Goal: Connect with others: Connect with other users

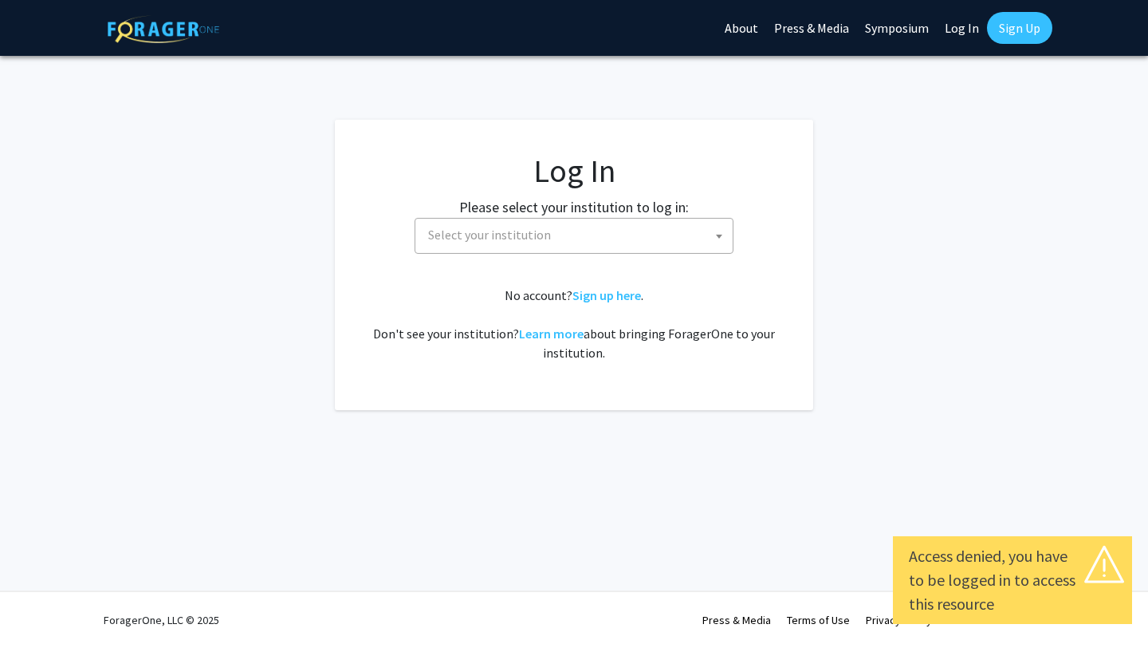
select select
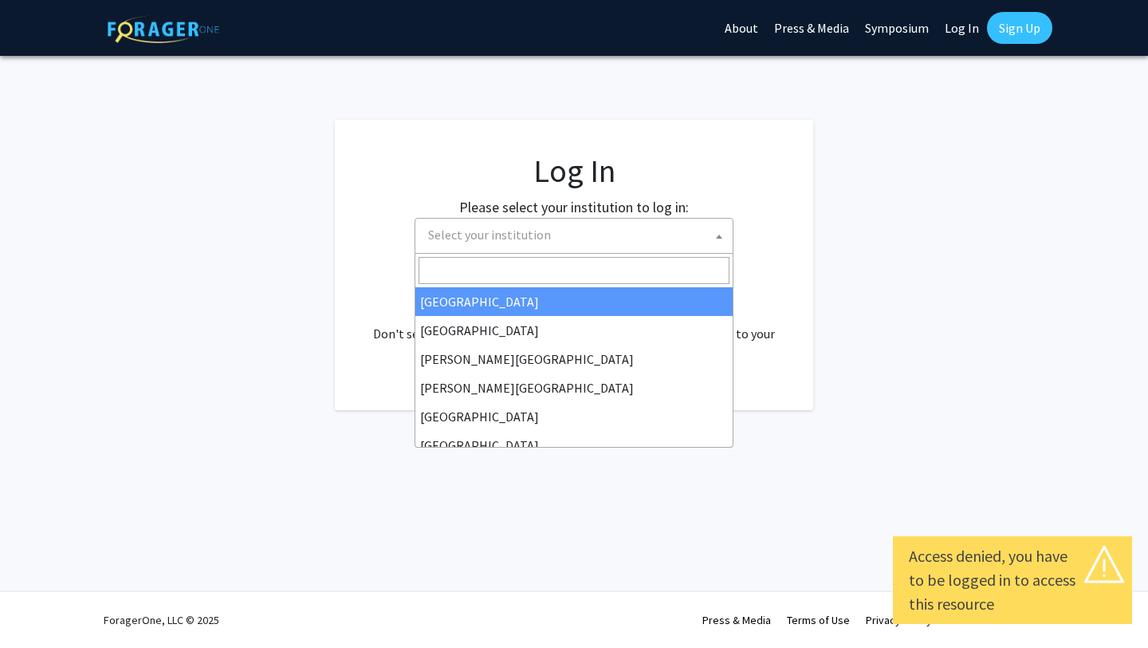
click at [644, 241] on span "Select your institution" at bounding box center [577, 235] width 311 height 33
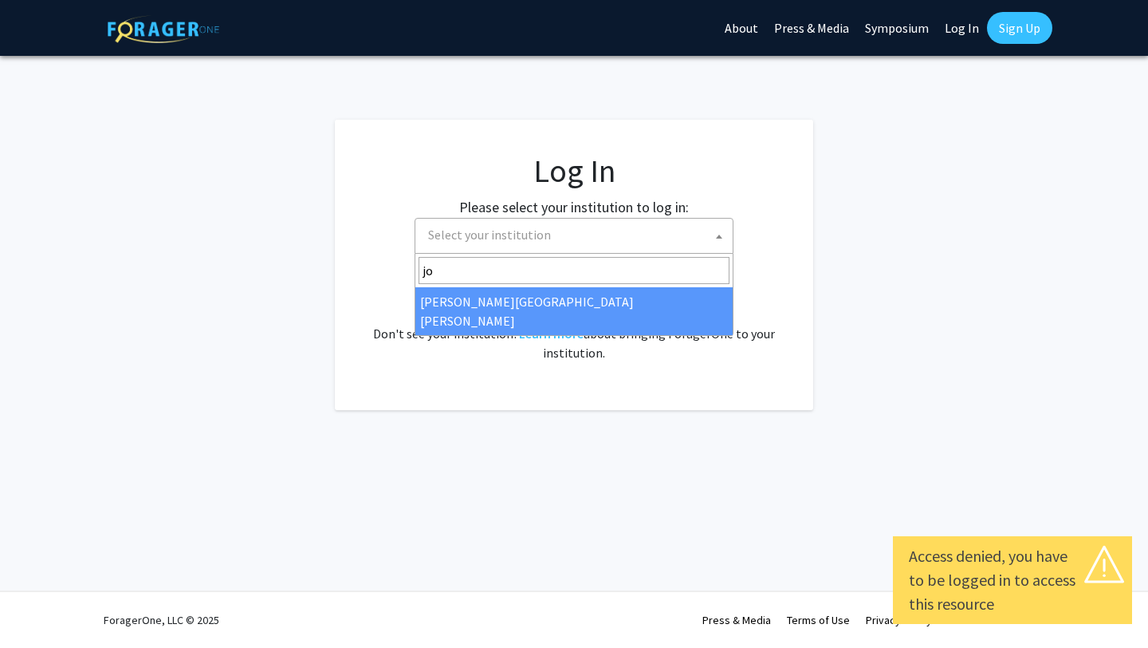
type input "jo"
select select "1"
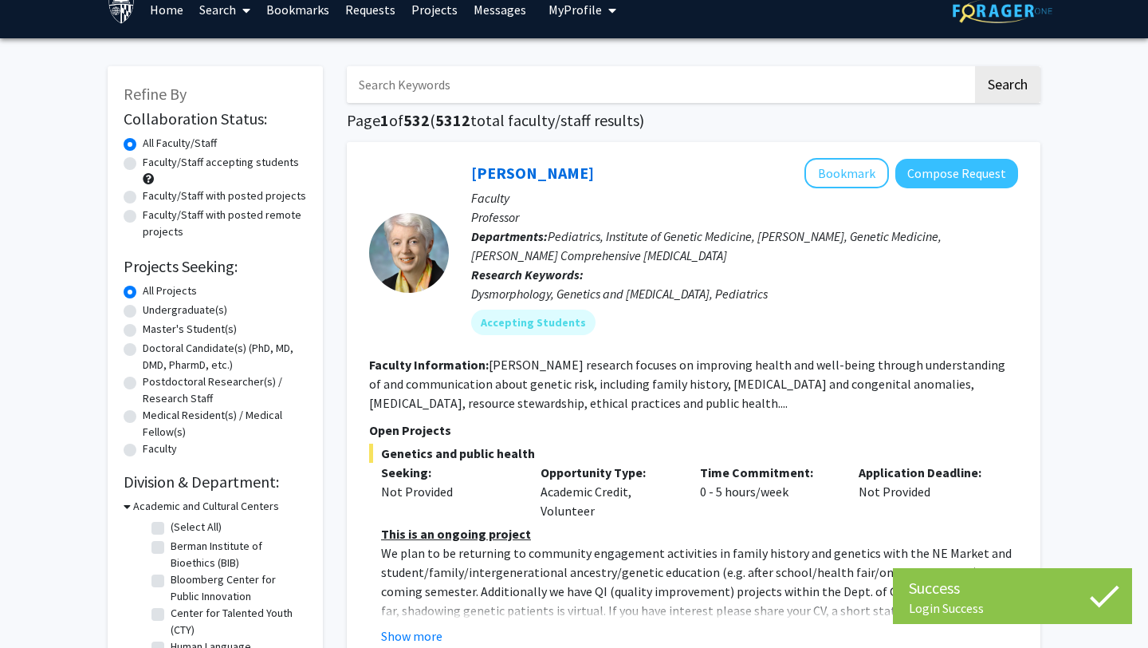
scroll to position [21, 0]
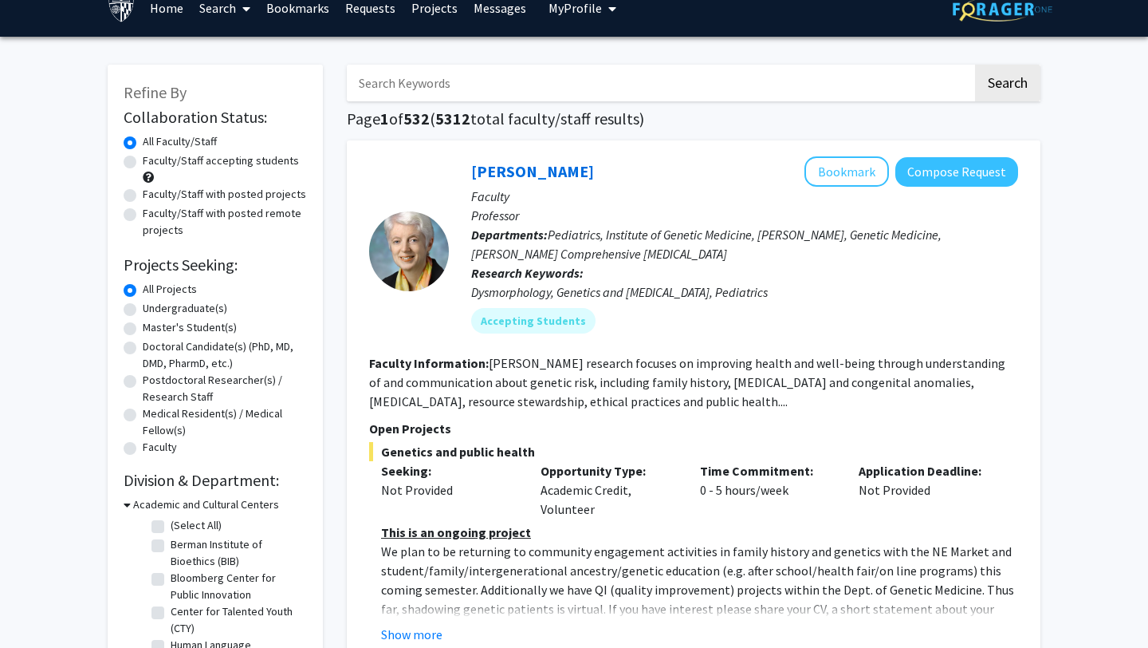
click at [143, 324] on label "Master's Student(s)" at bounding box center [190, 327] width 94 height 17
click at [143, 324] on input "Master's Student(s)" at bounding box center [148, 324] width 10 height 10
radio input "true"
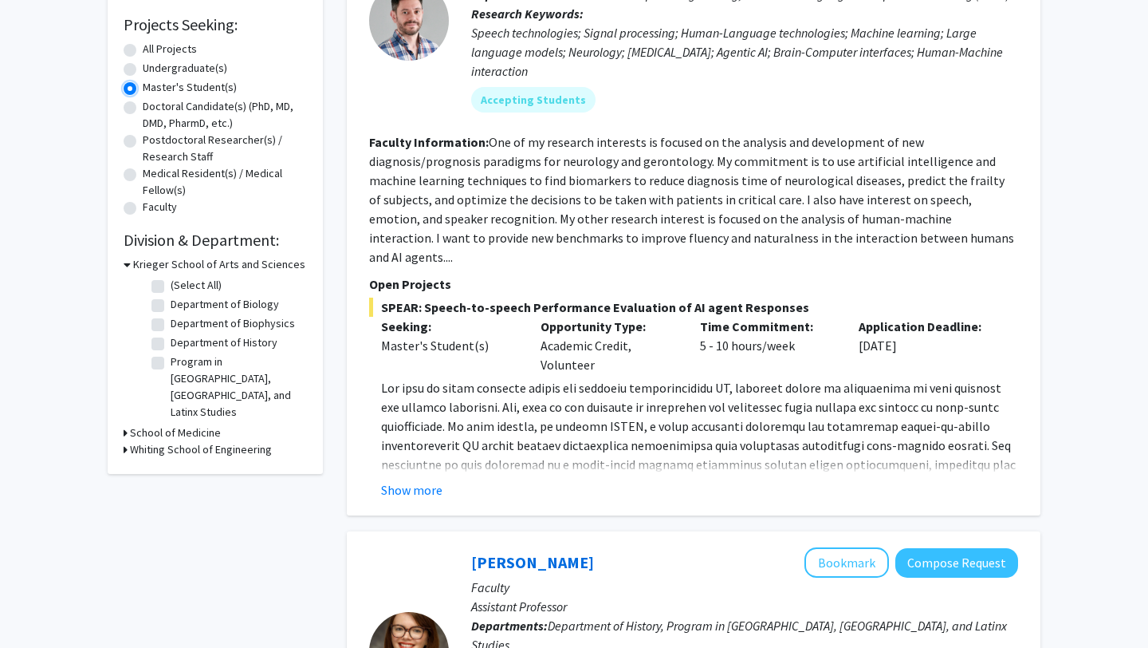
scroll to position [269, 0]
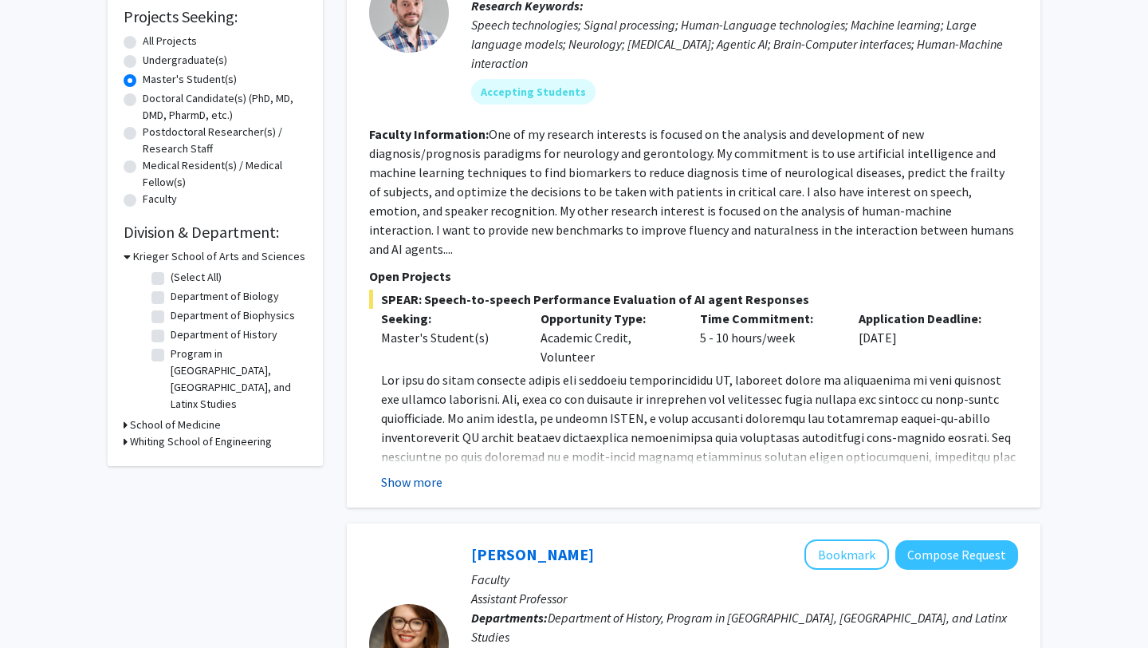
click at [429, 472] on button "Show more" at bounding box center [411, 481] width 61 height 19
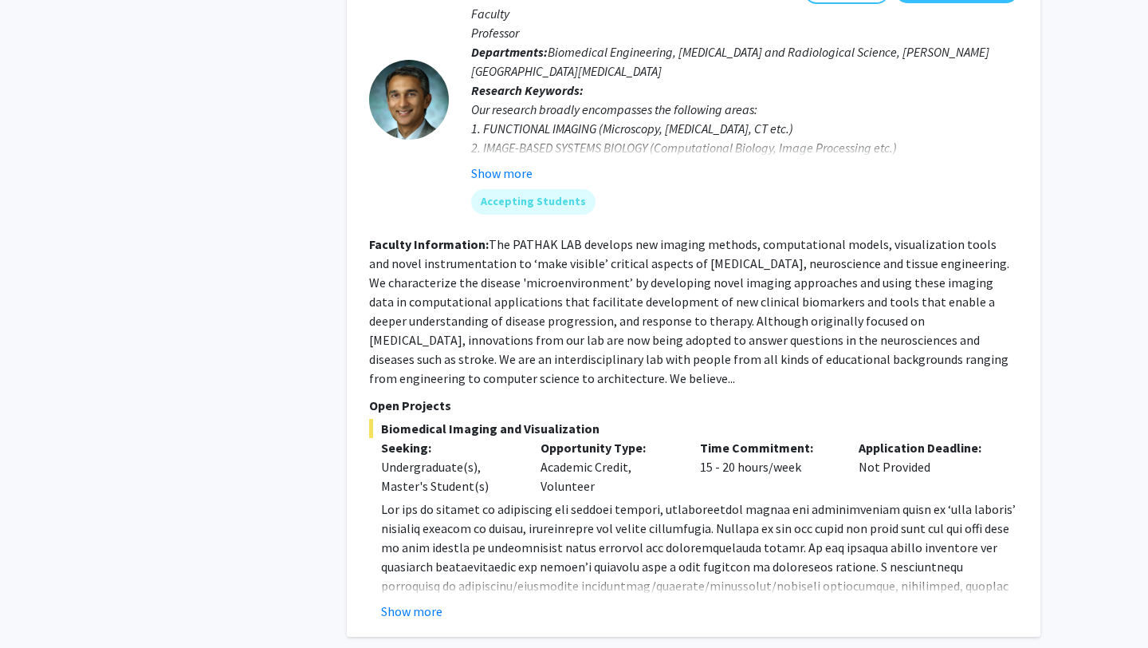
scroll to position [1751, 0]
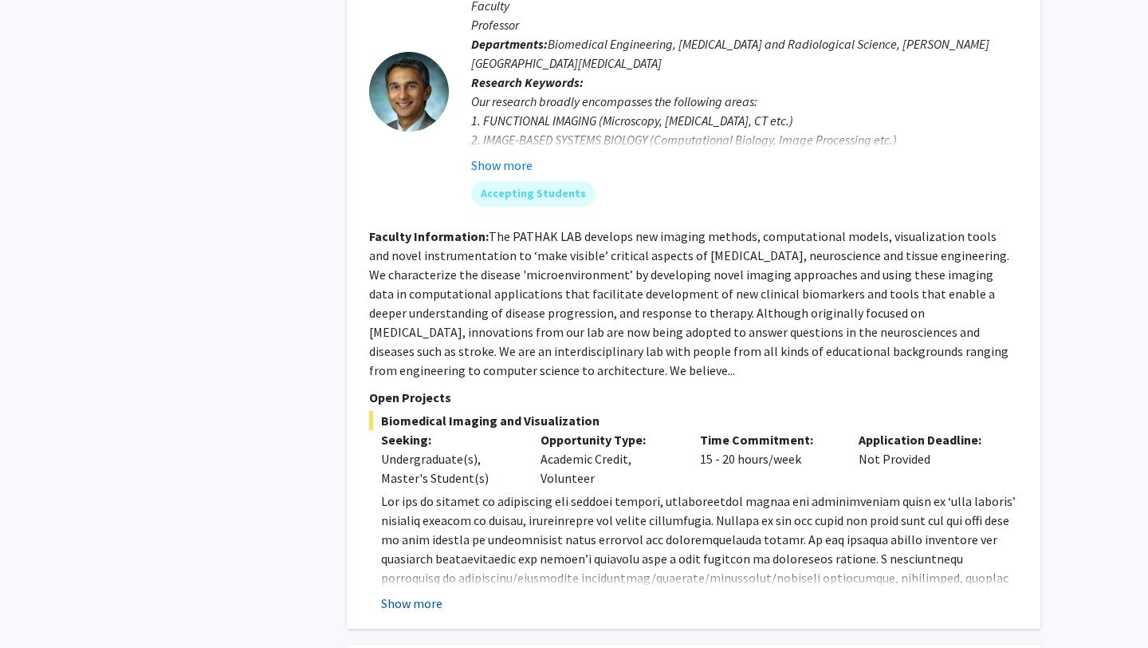
click at [411, 593] on button "Show more" at bounding box center [411, 602] width 61 height 19
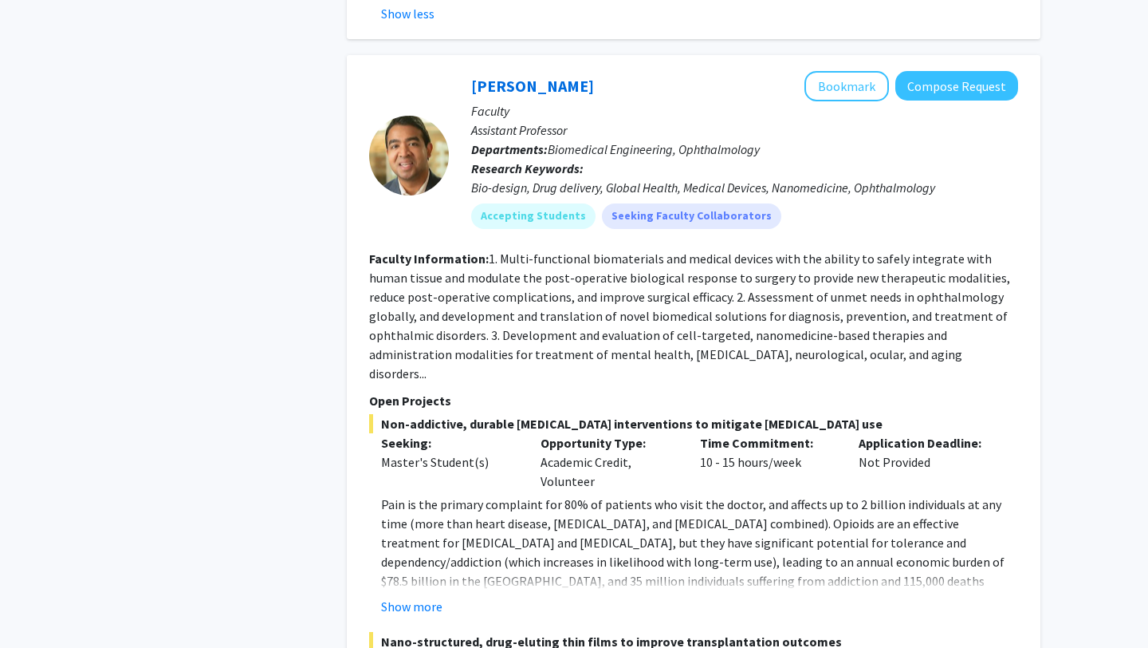
scroll to position [2443, 0]
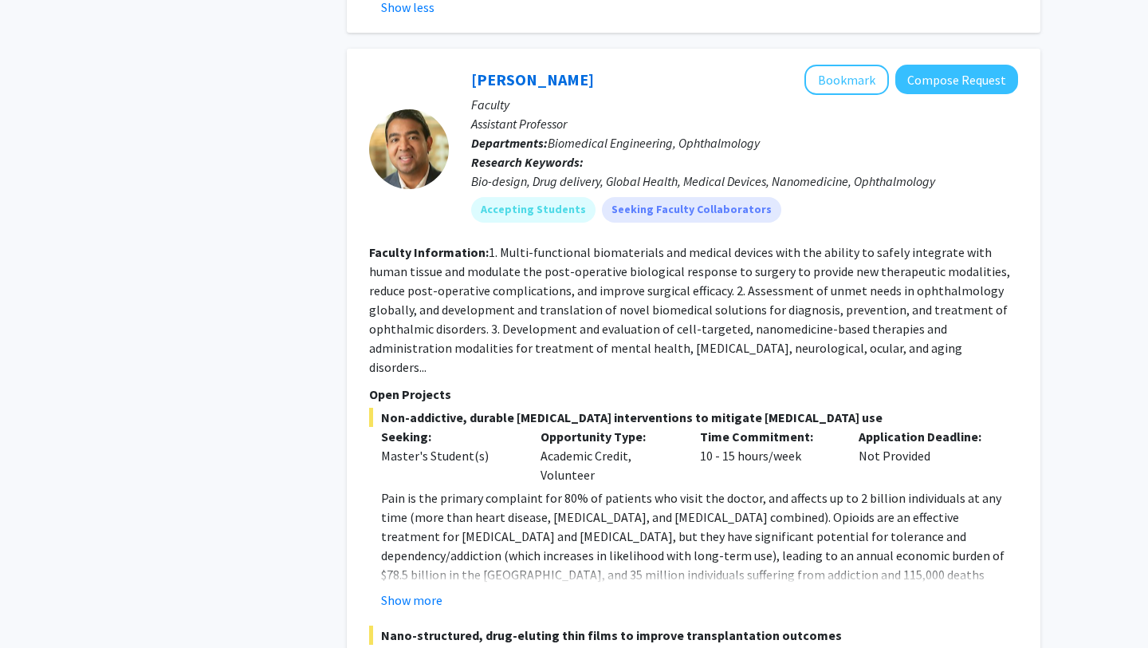
click at [405, 625] on span "Nano-structured, drug-eluting thin films to improve transplantation outcomes" at bounding box center [693, 634] width 649 height 19
click at [418, 590] on button "Show more" at bounding box center [411, 599] width 61 height 19
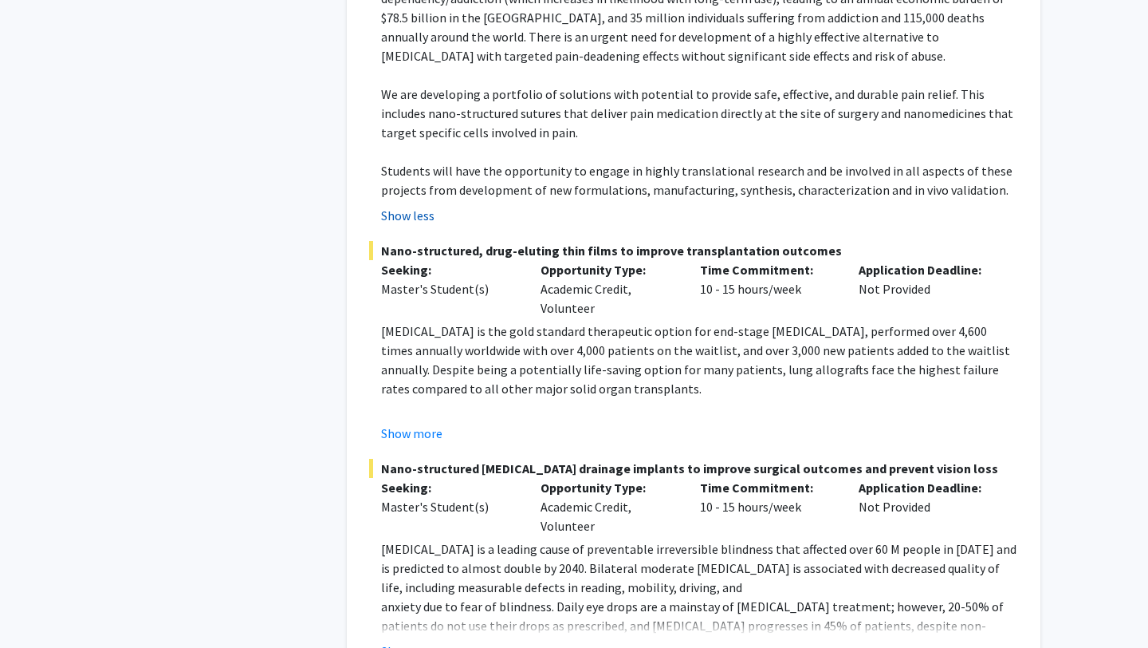
scroll to position [3002, 0]
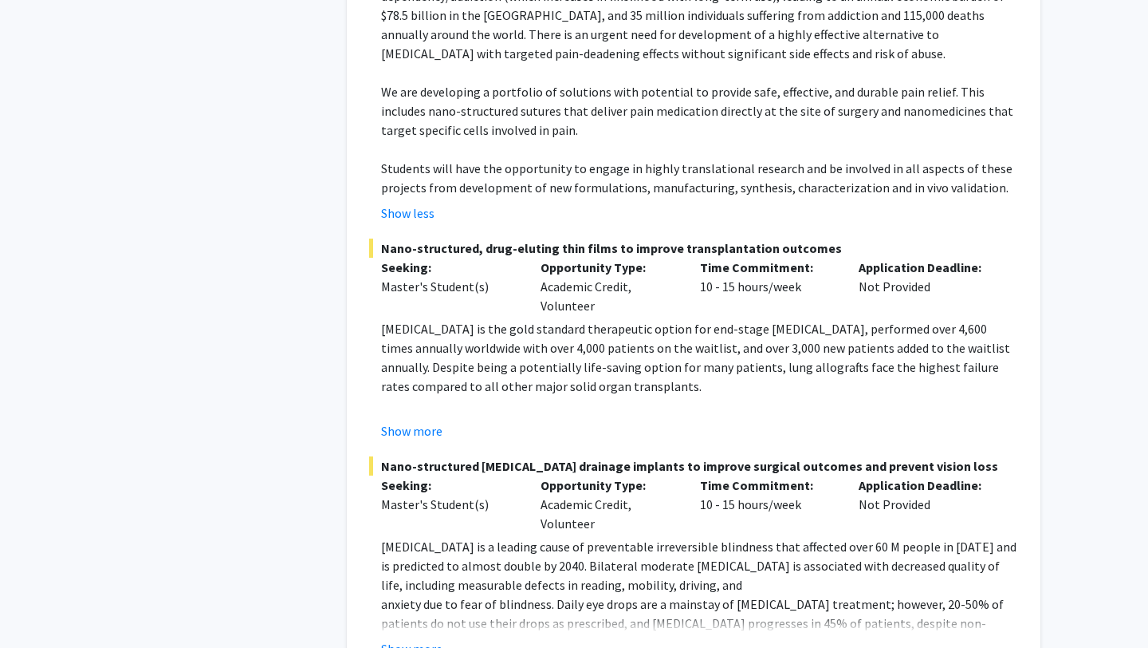
click at [404, 639] on button "Show more" at bounding box center [411, 648] width 61 height 19
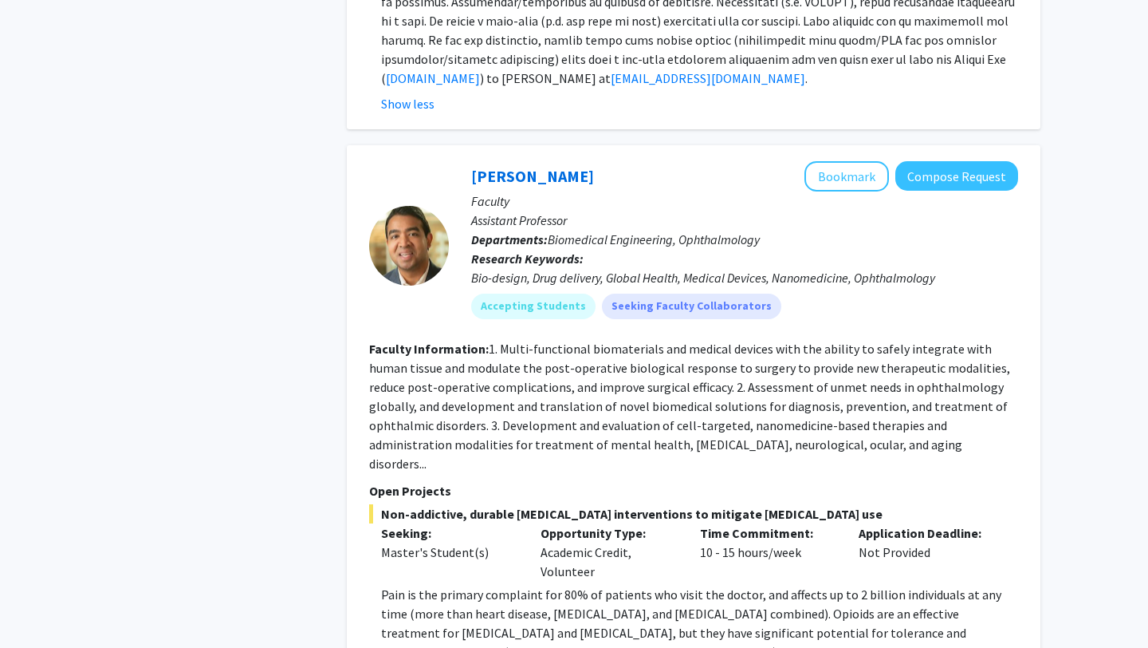
scroll to position [2325, 0]
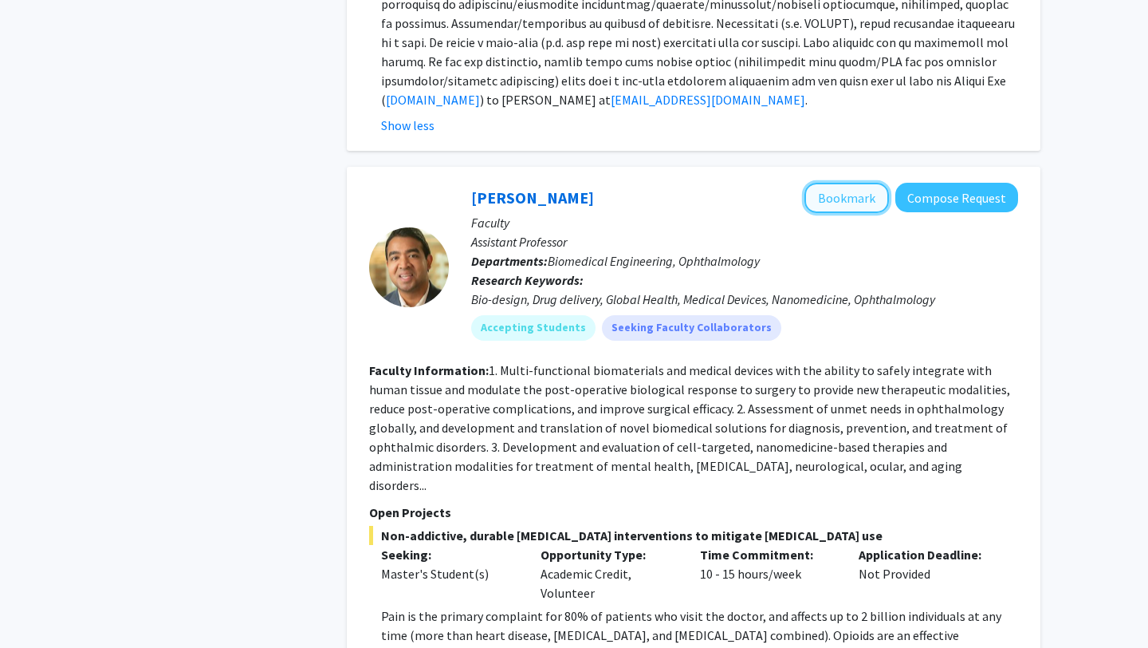
click at [844, 183] on button "Bookmark" at bounding box center [847, 198] width 85 height 30
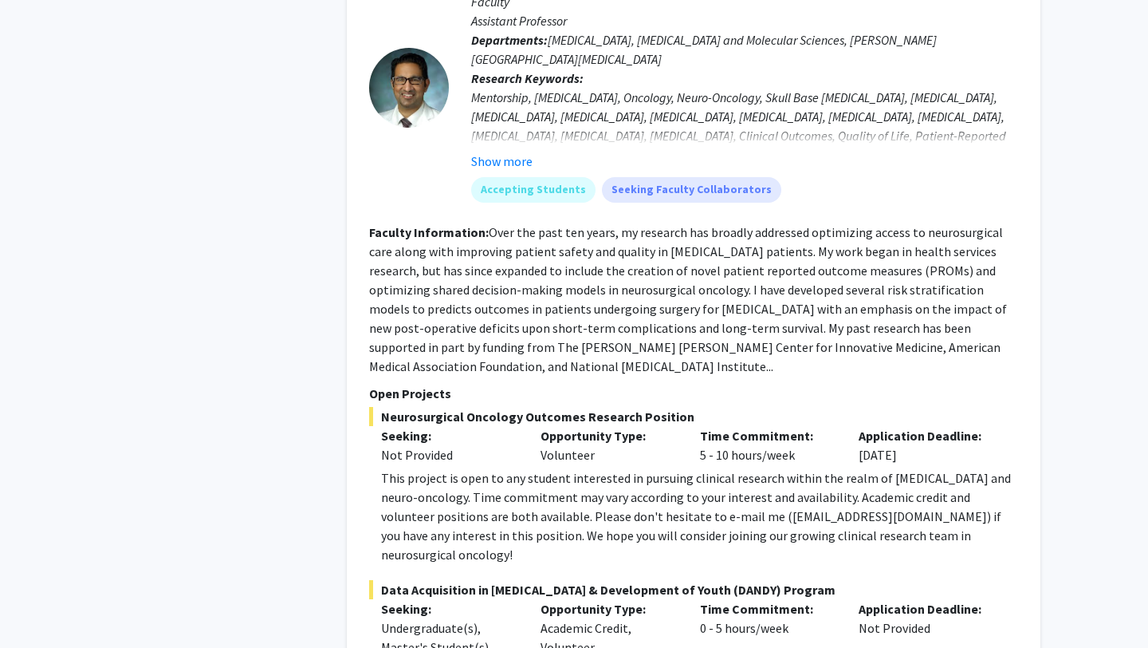
scroll to position [4627, 0]
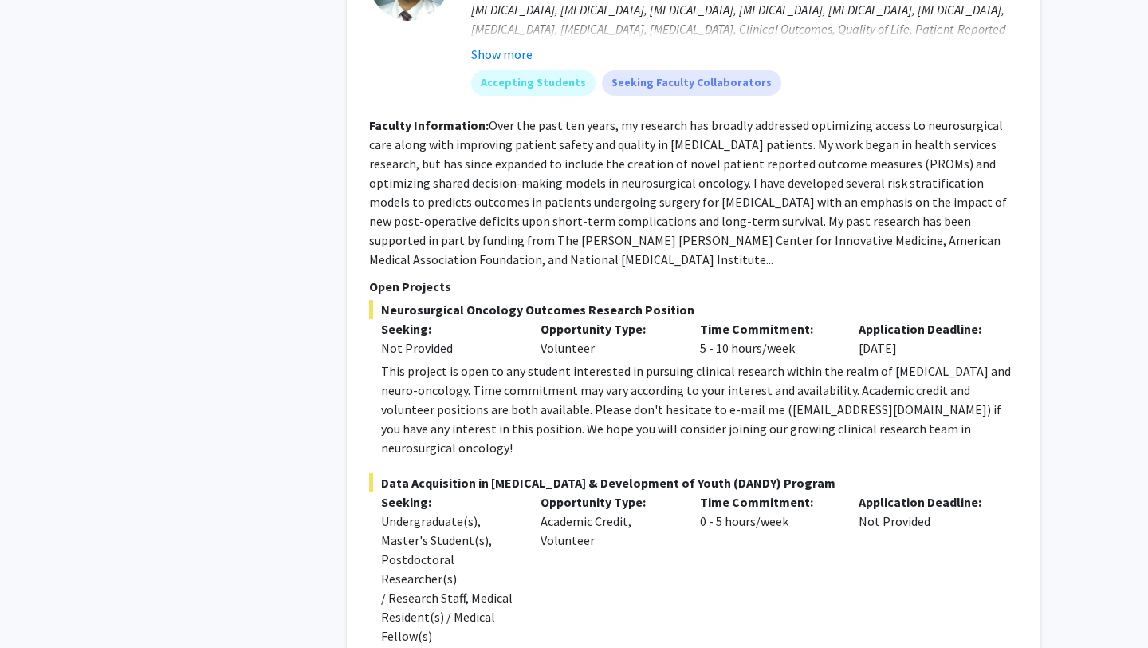
scroll to position [4734, 0]
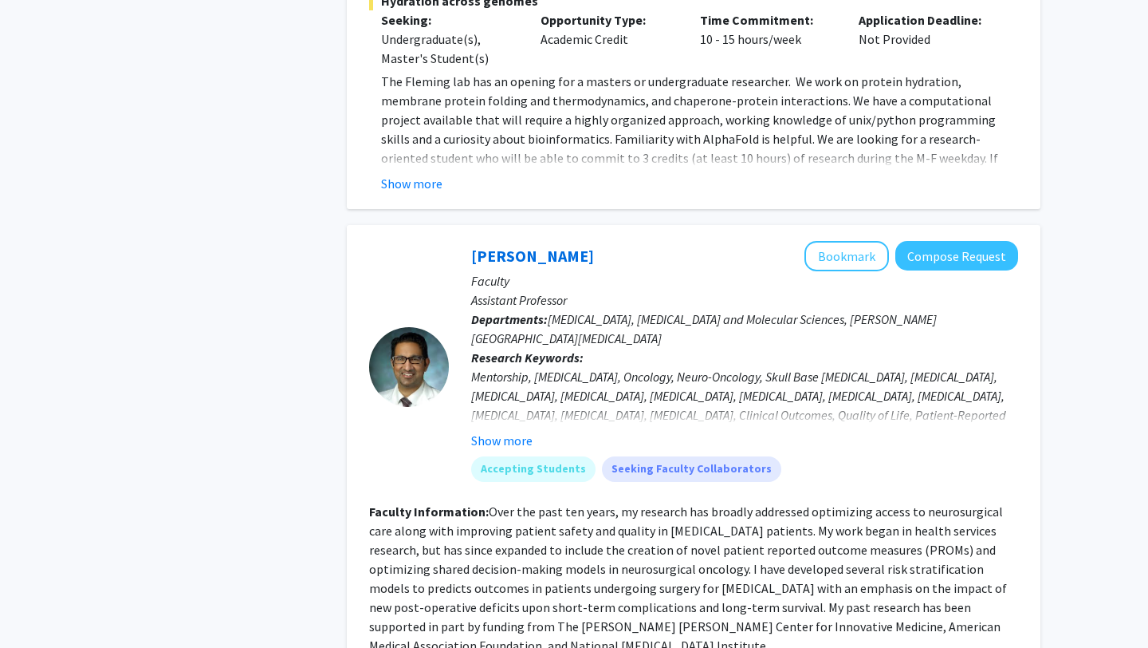
scroll to position [4343, 0]
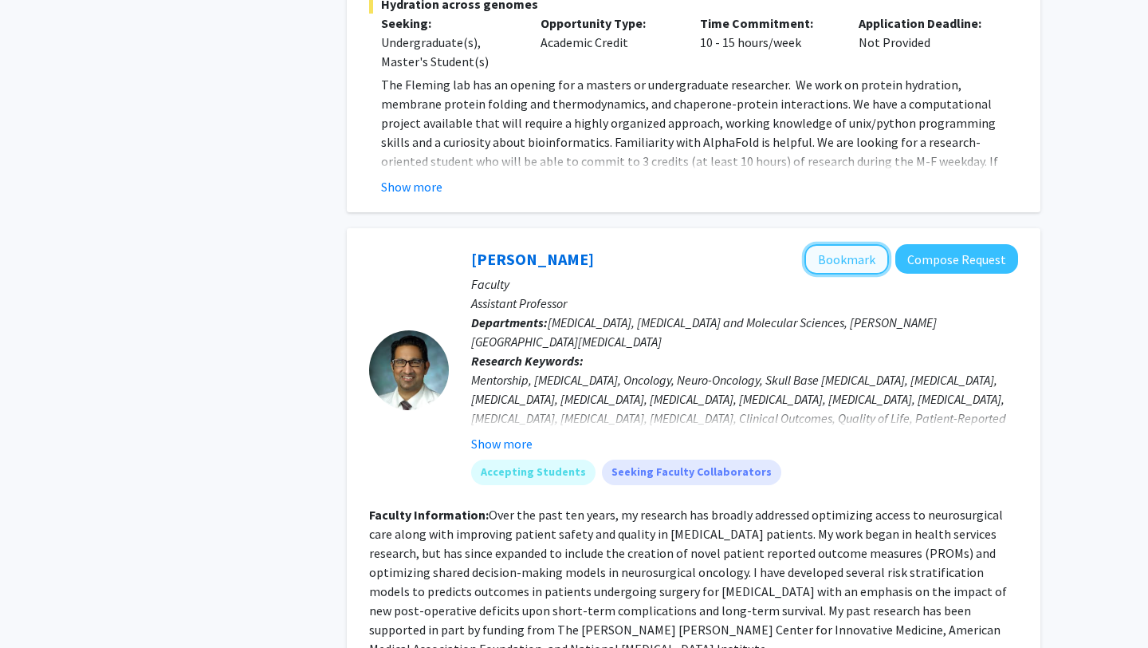
click at [834, 244] on button "Bookmark" at bounding box center [847, 259] width 85 height 30
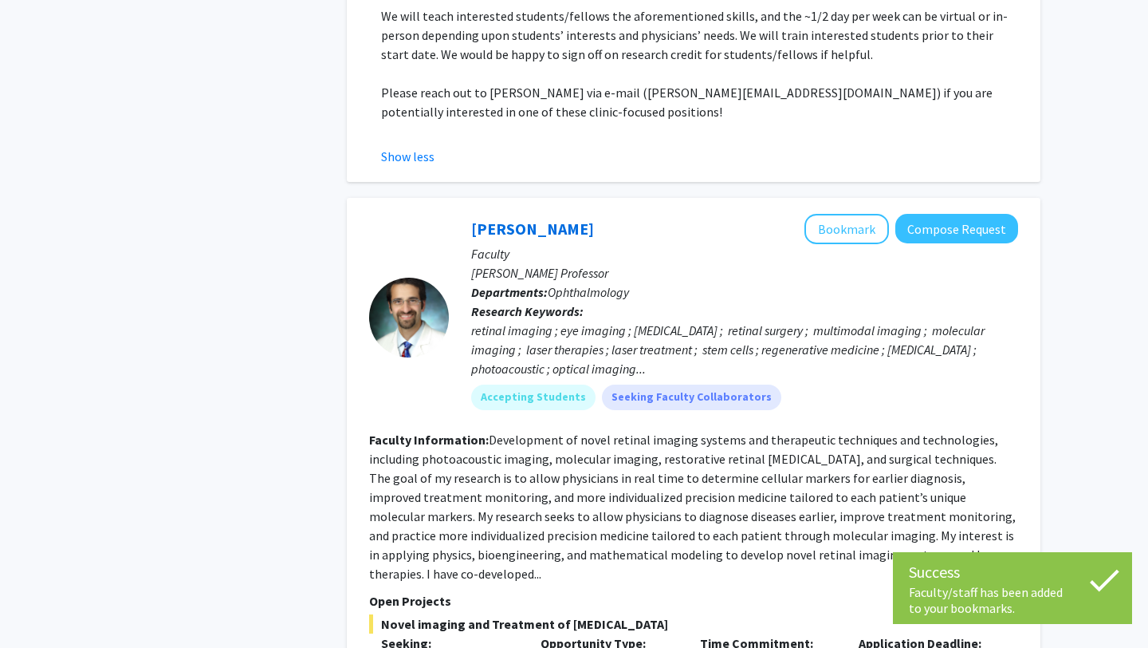
scroll to position [5584, 0]
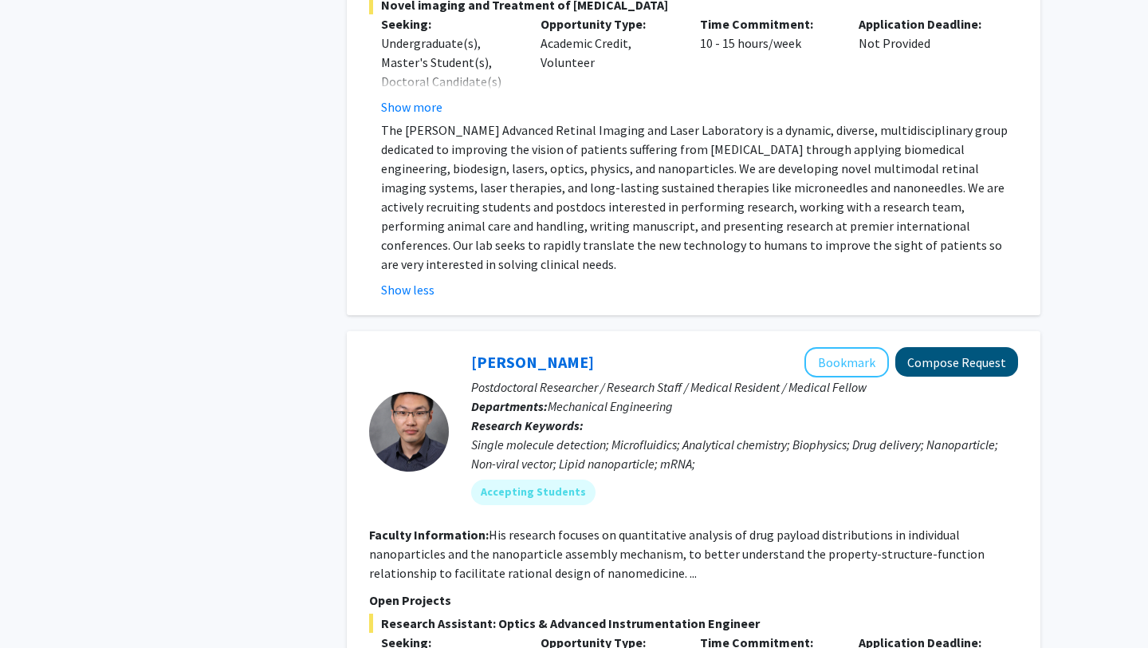
scroll to position [6173, 0]
click at [515, 351] on link "[PERSON_NAME]" at bounding box center [532, 361] width 123 height 20
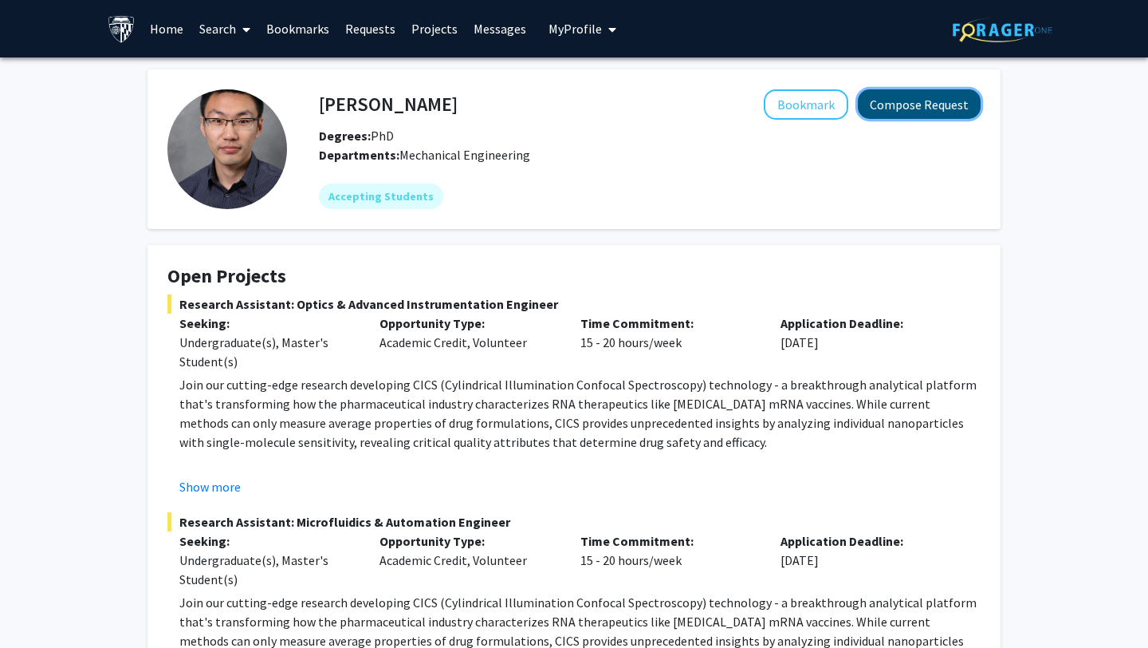
click at [902, 106] on button "Compose Request" at bounding box center [919, 104] width 123 height 30
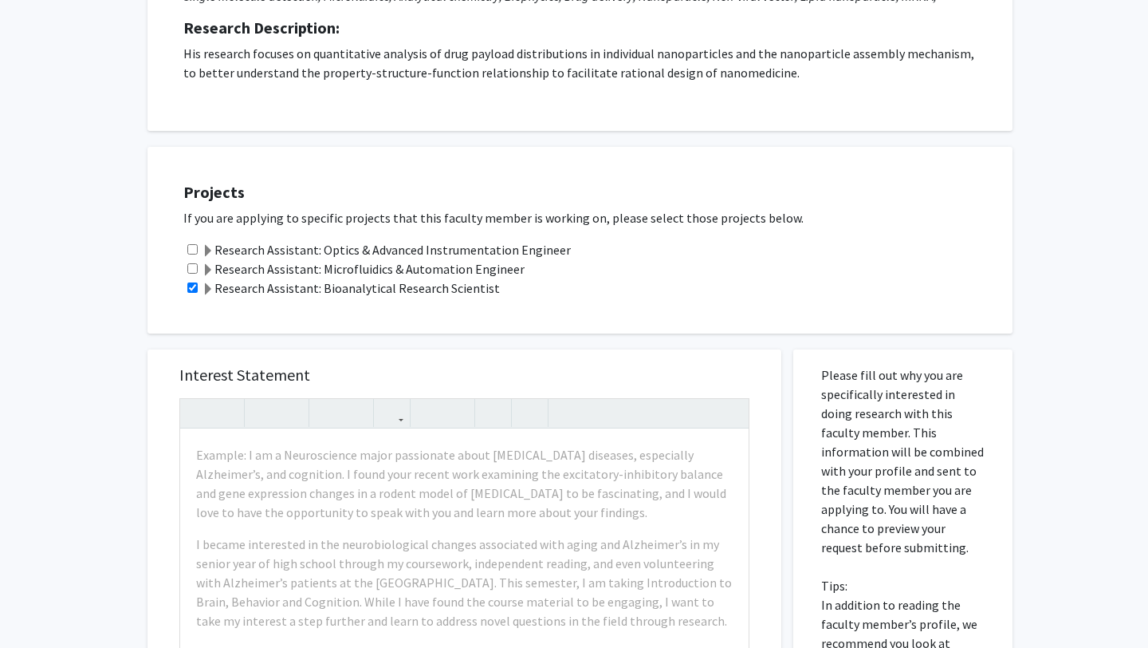
scroll to position [345, 0]
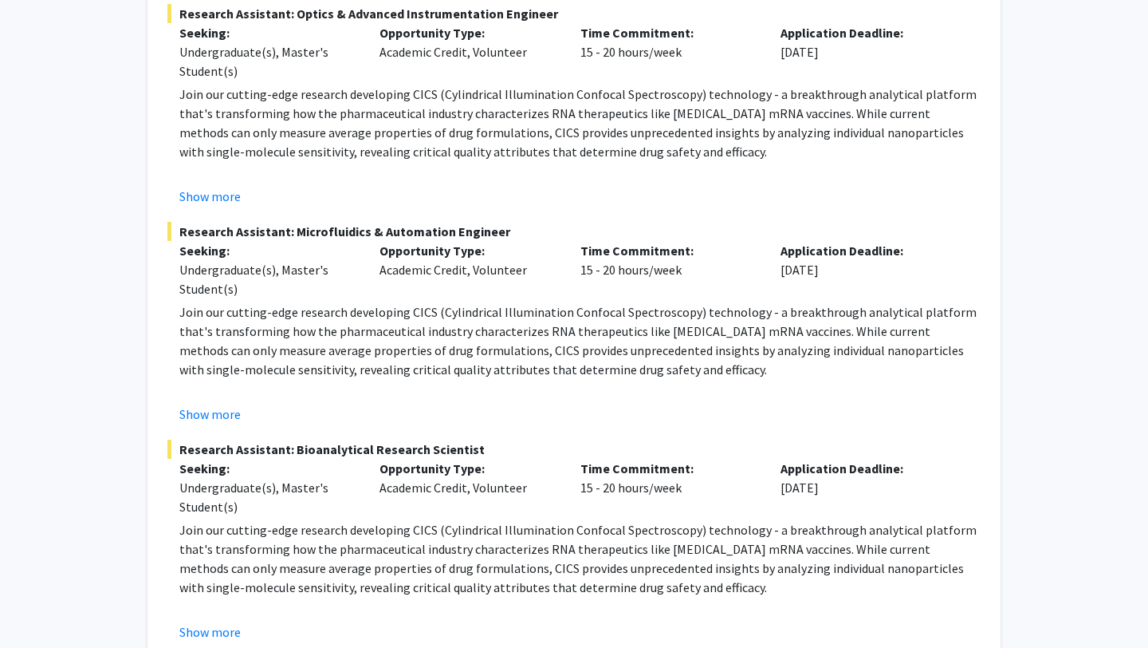
scroll to position [309, 0]
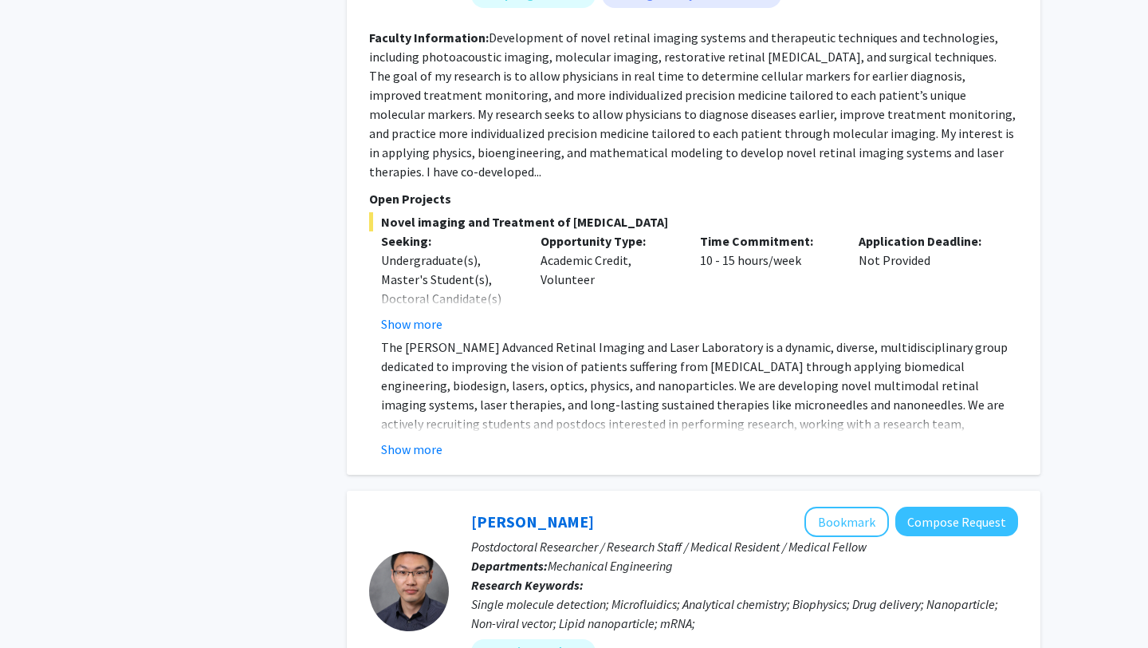
scroll to position [4979, 0]
click at [407, 440] on button "Show more" at bounding box center [411, 449] width 61 height 19
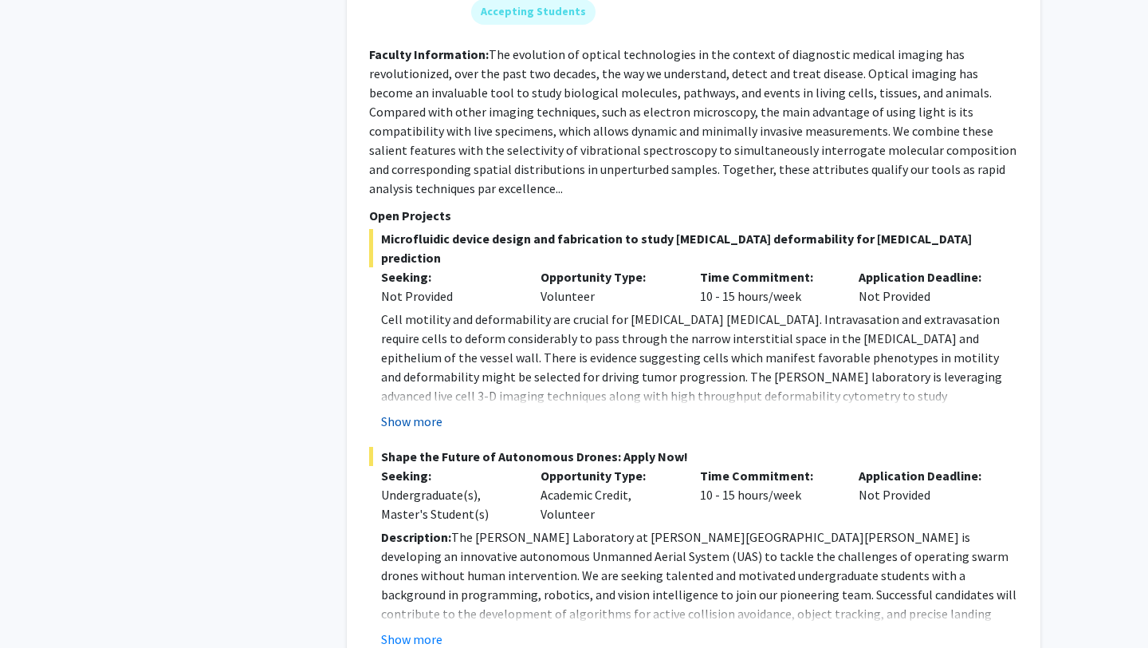
scroll to position [6676, 0]
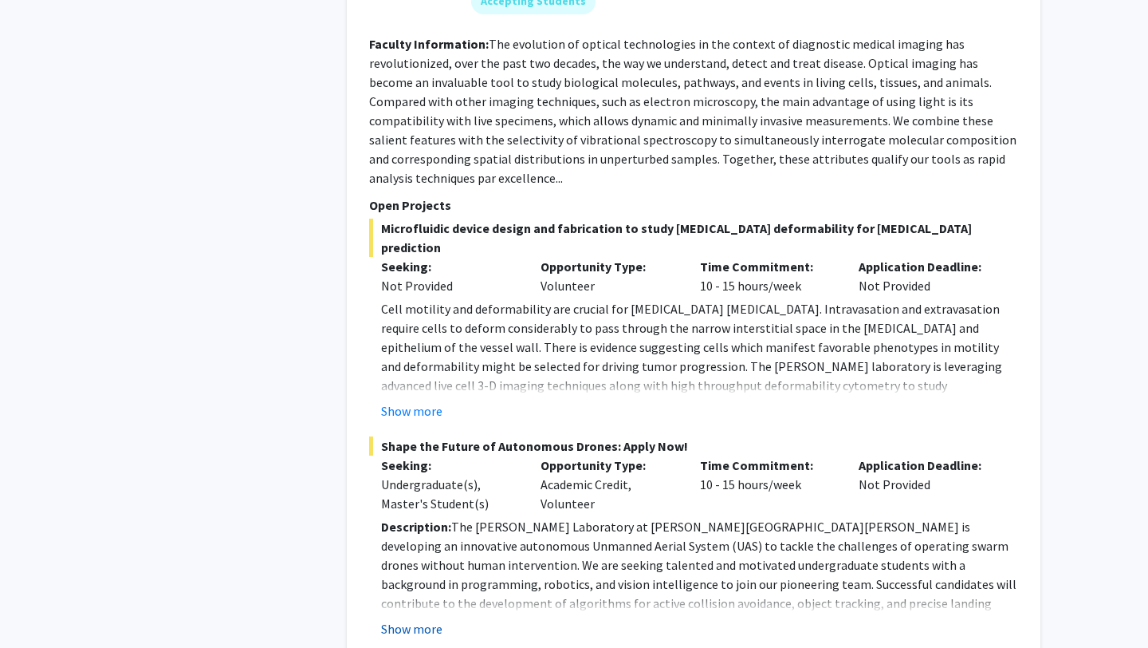
click at [408, 619] on button "Show more" at bounding box center [411, 628] width 61 height 19
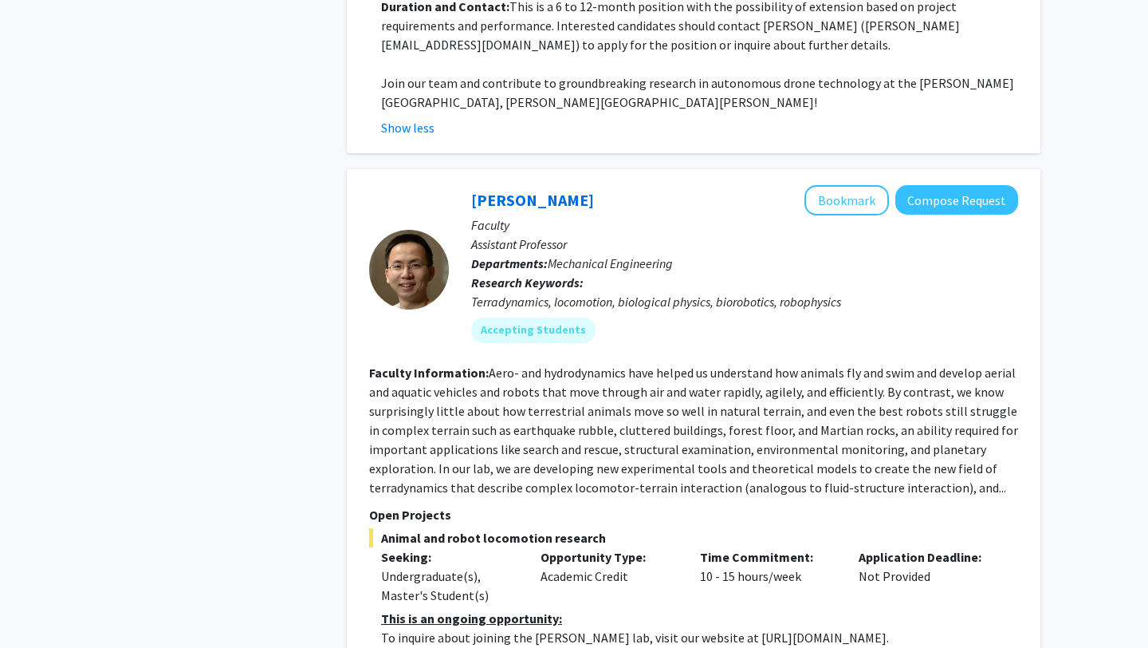
scroll to position [7661, 0]
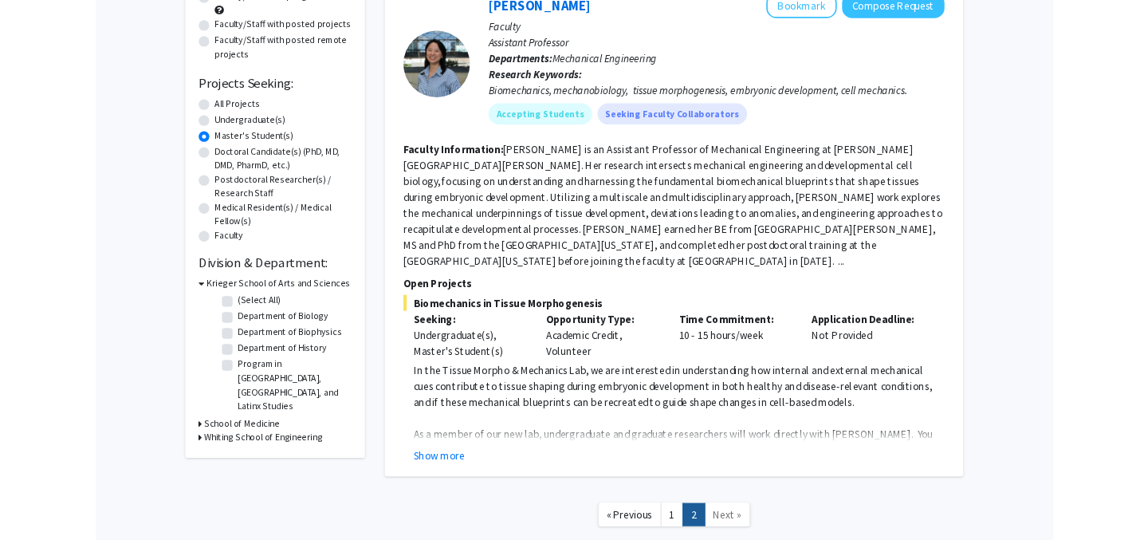
scroll to position [266, 0]
